Goal: Task Accomplishment & Management: Use online tool/utility

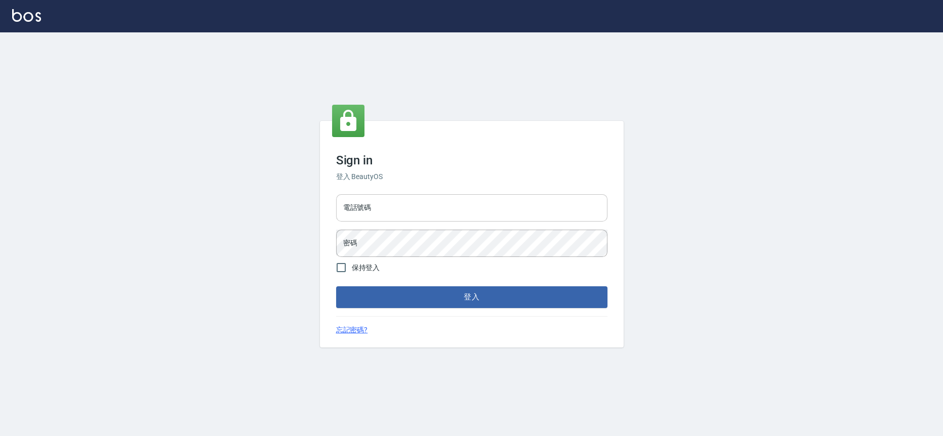
click at [407, 211] on input "電話號碼" at bounding box center [471, 207] width 271 height 27
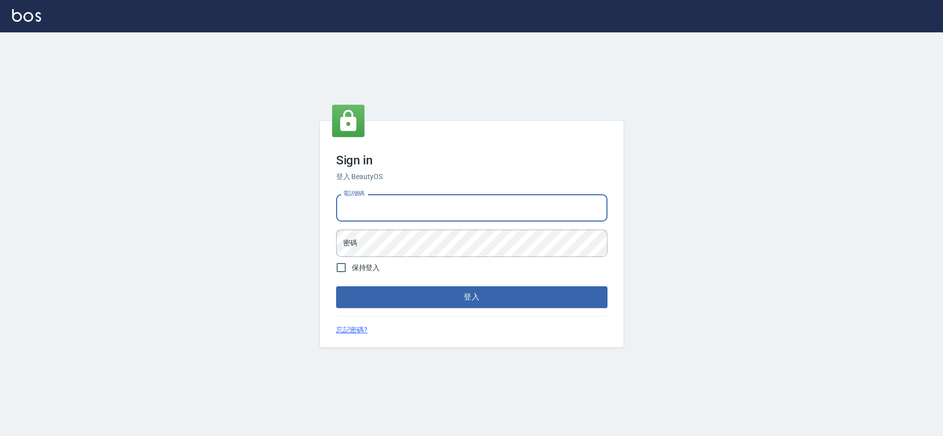
type input "0909258357"
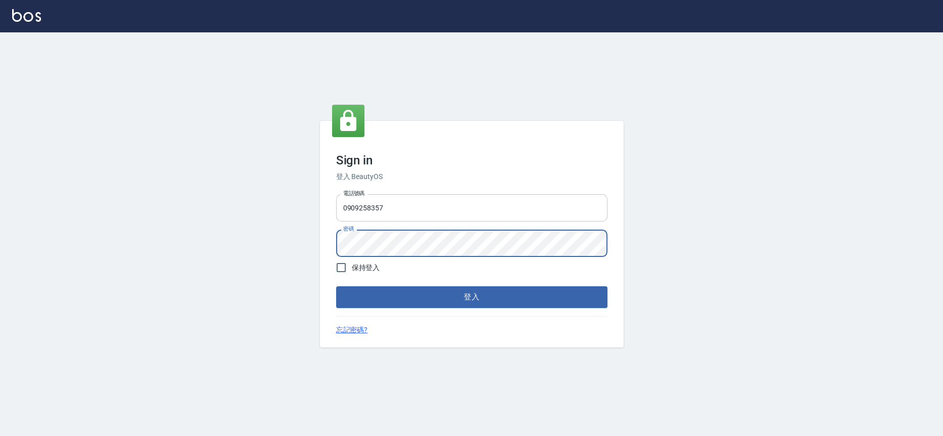
click at [336, 286] on button "登入" at bounding box center [471, 296] width 271 height 21
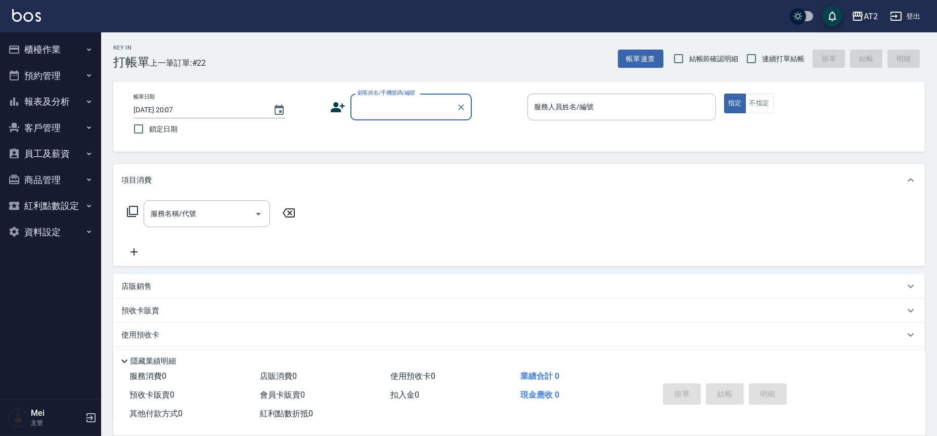
click at [922, 397] on div "服務消費 0 店販消費 0 使用預收卡 0 業績合計 0 預收卡販賣 0 會員卡販賣 0 扣入金 0 現金應收 0 其他付款方式 0 紅利點數折抵 0 掛單 …" at bounding box center [519, 401] width 813 height 68
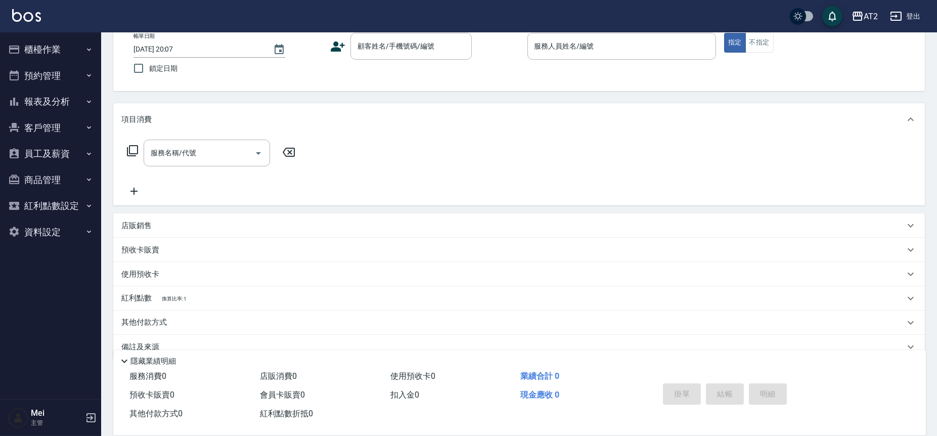
scroll to position [80, 0]
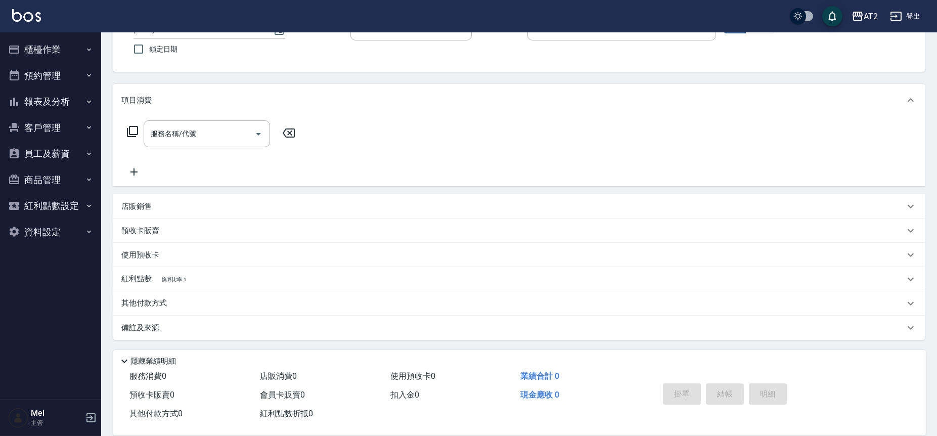
click at [82, 111] on button "報表及分析" at bounding box center [50, 102] width 93 height 26
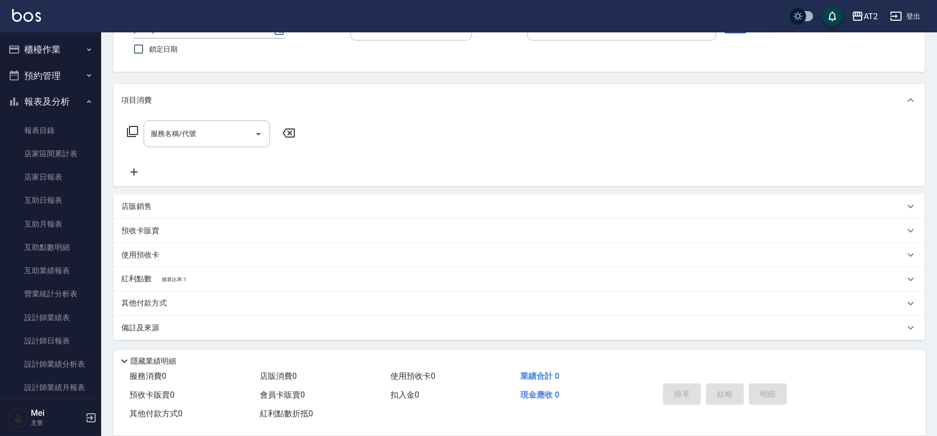
click at [80, 39] on button "櫃檯作業" at bounding box center [50, 49] width 93 height 26
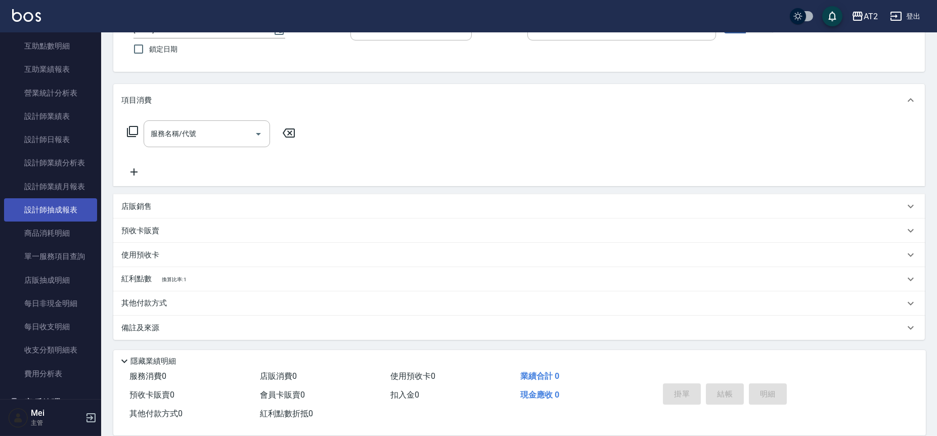
scroll to position [337, 0]
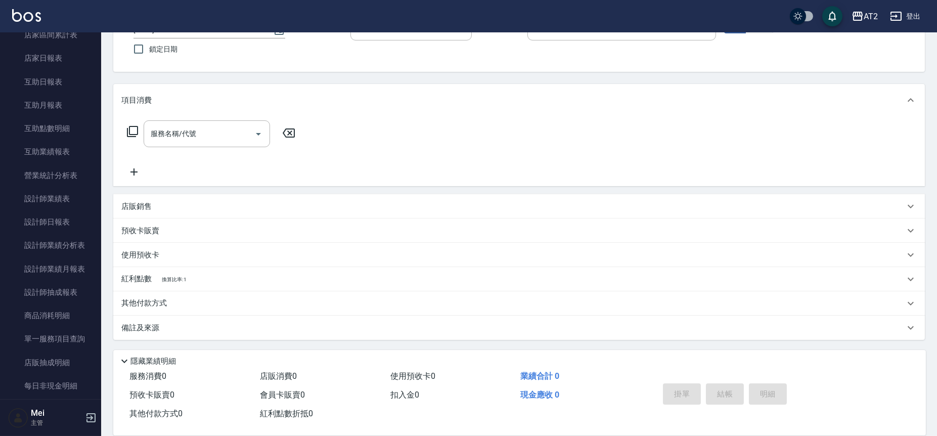
drag, startPoint x: 71, startPoint y: 71, endPoint x: 117, endPoint y: 74, distance: 45.7
click at [117, 74] on div "Key In 打帳單 上一筆訂單:#22 帳單速查 結帳前確認明細 連續打單結帳 掛單 結帳 明細 帳單日期 2025/09/08 20:07 鎖定日期 顧客…" at bounding box center [519, 194] width 836 height 484
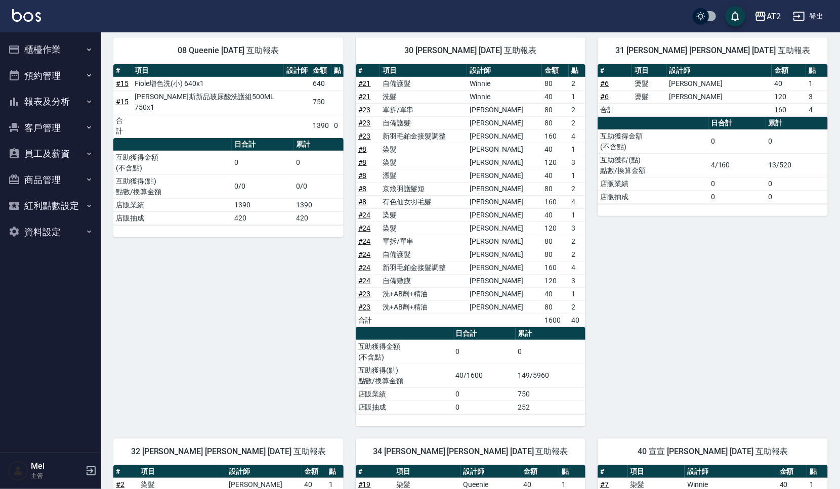
scroll to position [316, 0]
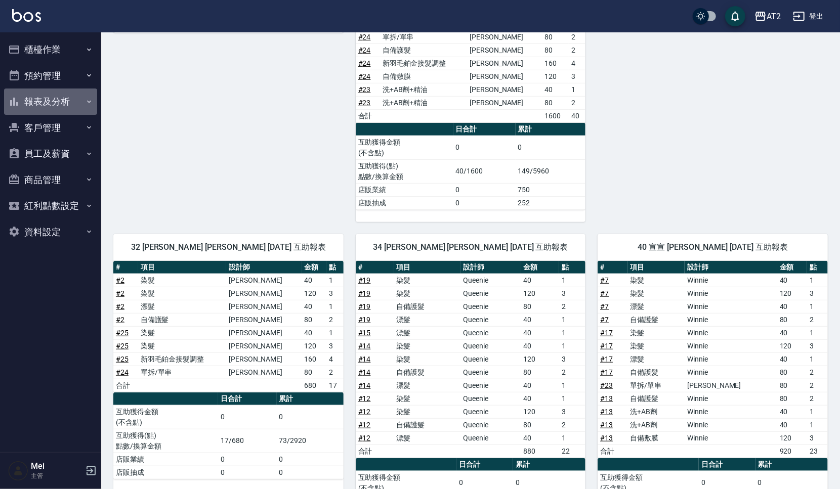
click at [23, 105] on button "報表及分析" at bounding box center [50, 102] width 93 height 26
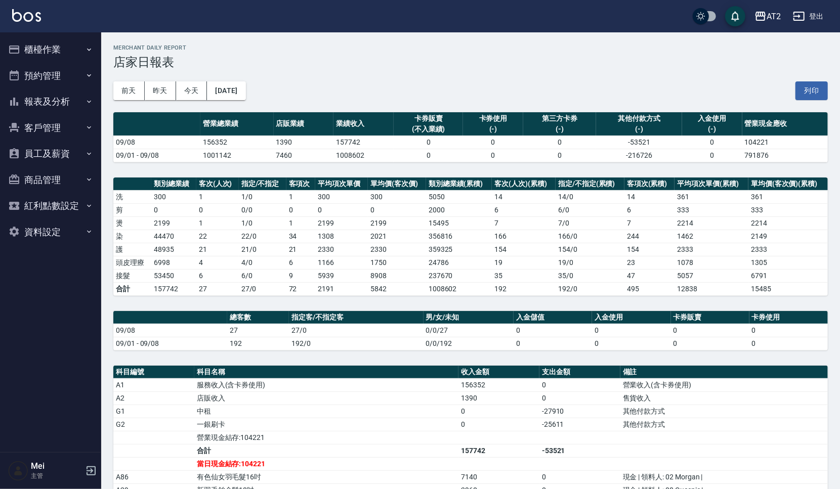
click at [64, 97] on button "報表及分析" at bounding box center [50, 102] width 93 height 26
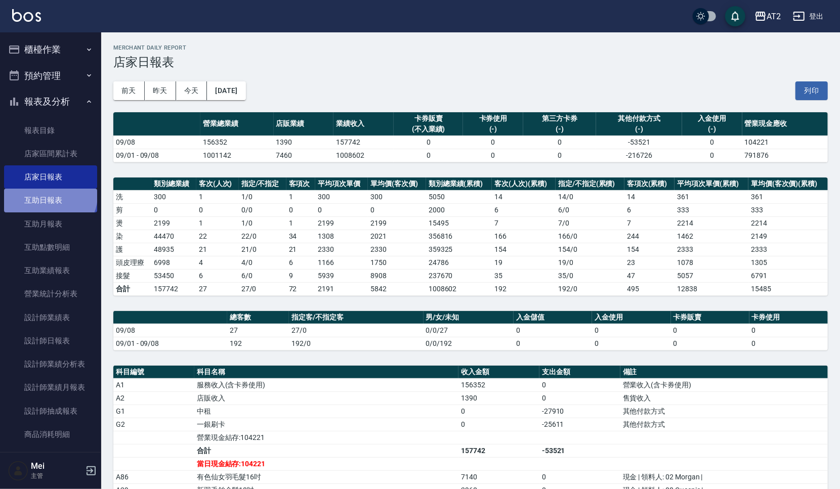
click at [49, 195] on link "互助日報表" at bounding box center [50, 200] width 93 height 23
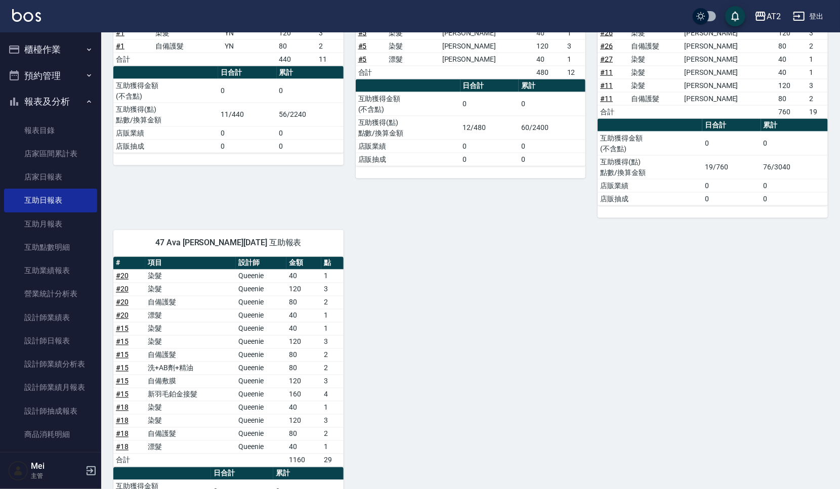
scroll to position [1044, 0]
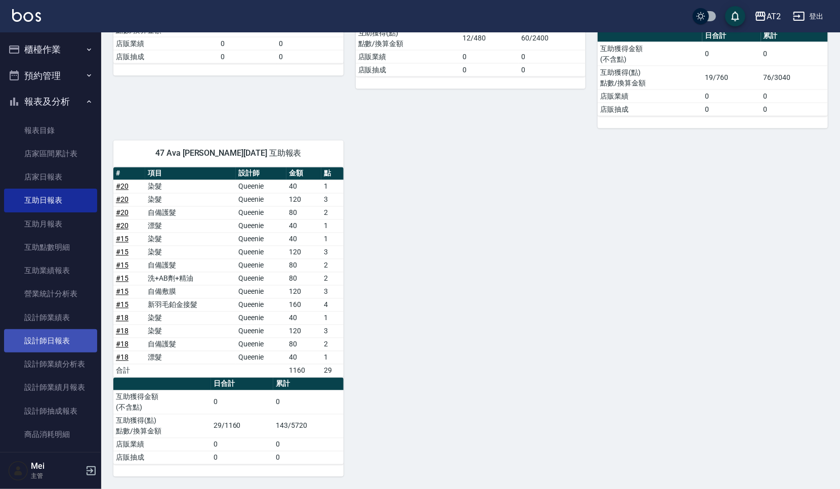
click at [45, 346] on link "設計師日報表" at bounding box center [50, 340] width 93 height 23
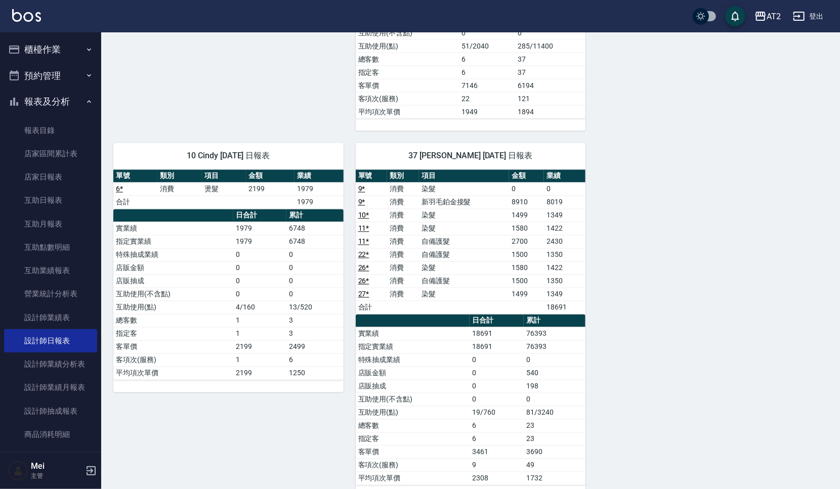
scroll to position [1003, 0]
